Goal: Information Seeking & Learning: Learn about a topic

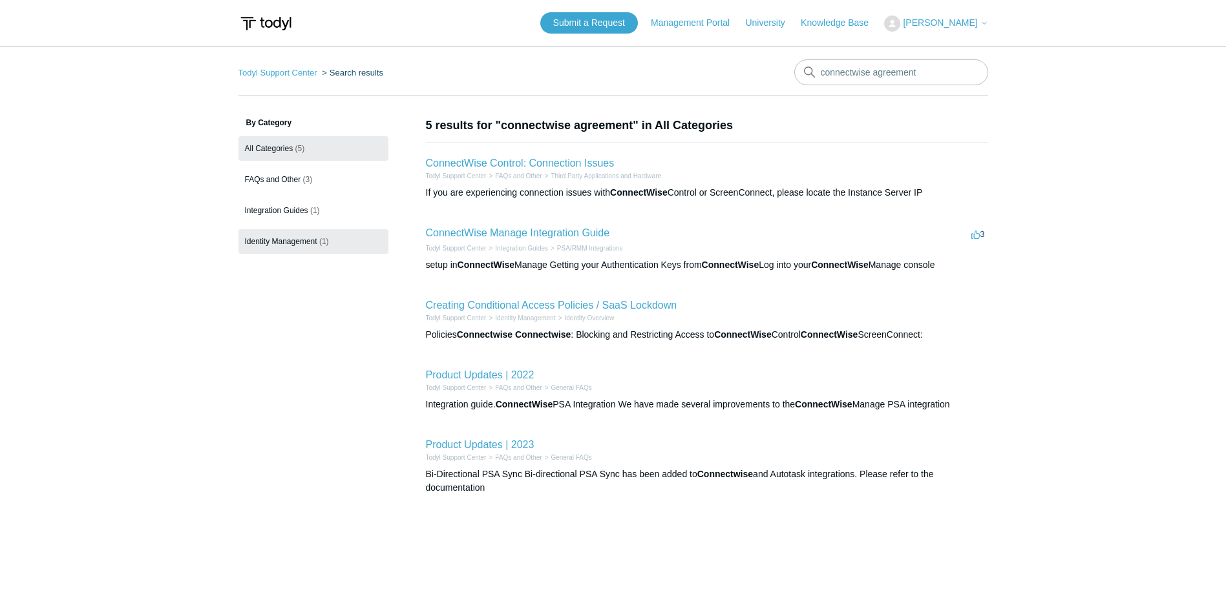
click at [286, 237] on span "Identity Management" at bounding box center [281, 241] width 72 height 9
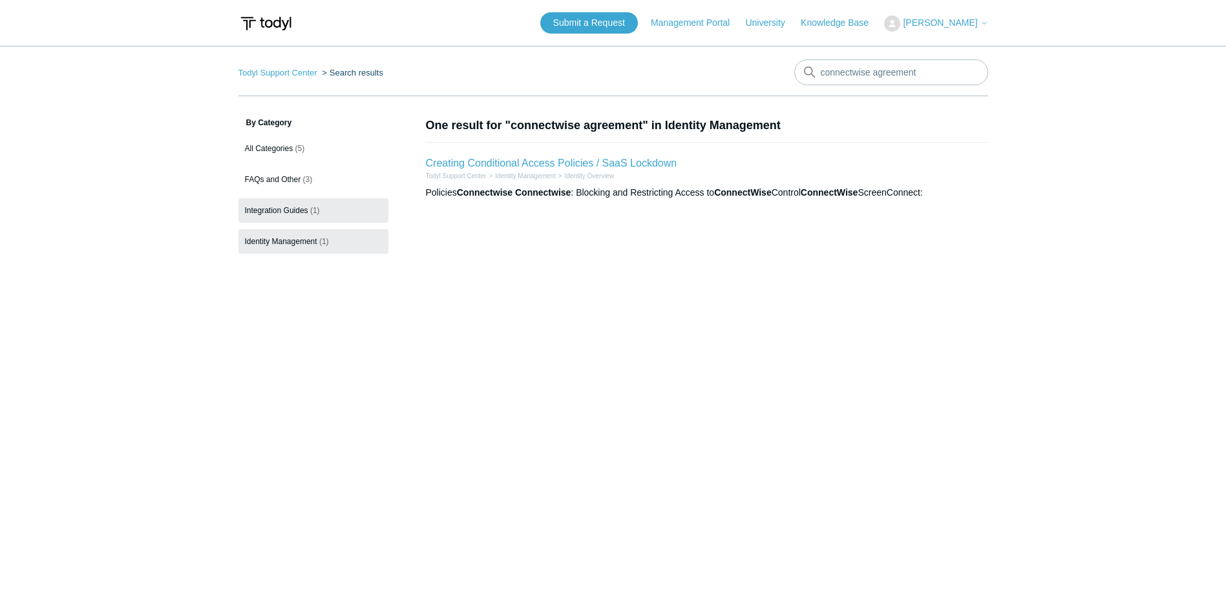
click at [288, 216] on link "Integration Guides (1)" at bounding box center [313, 210] width 150 height 25
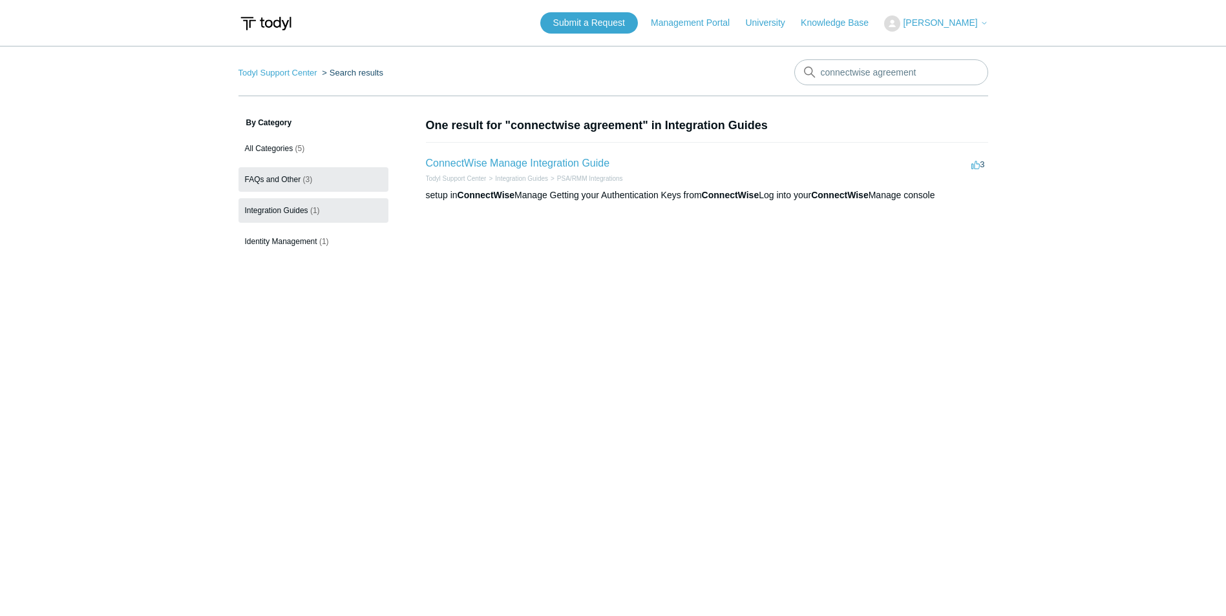
click at [263, 176] on span "FAQs and Other" at bounding box center [273, 179] width 56 height 9
